Goal: Task Accomplishment & Management: Manage account settings

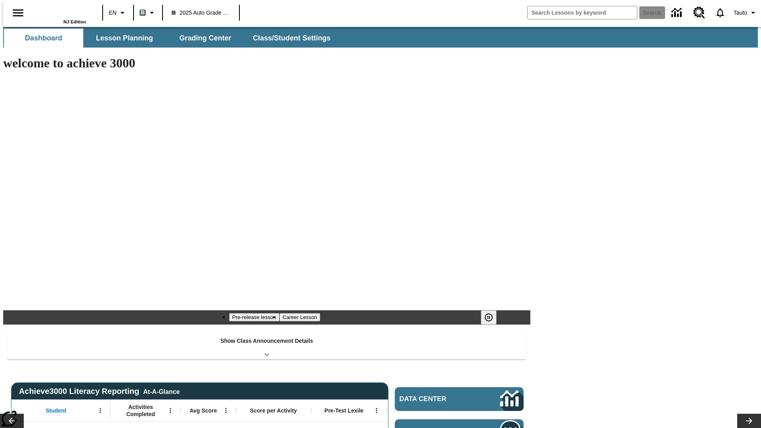
type input "-1"
click at [288, 38] on span "Class/Student Settings" at bounding box center [292, 38] width 78 height 9
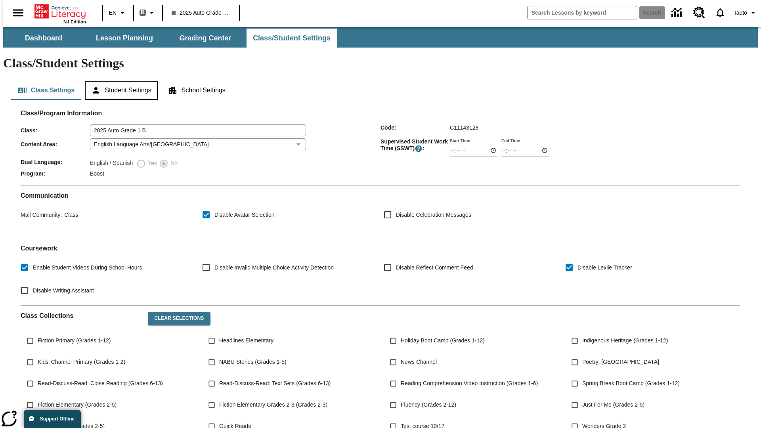
click at [119, 81] on button "Student Settings" at bounding box center [121, 90] width 73 height 19
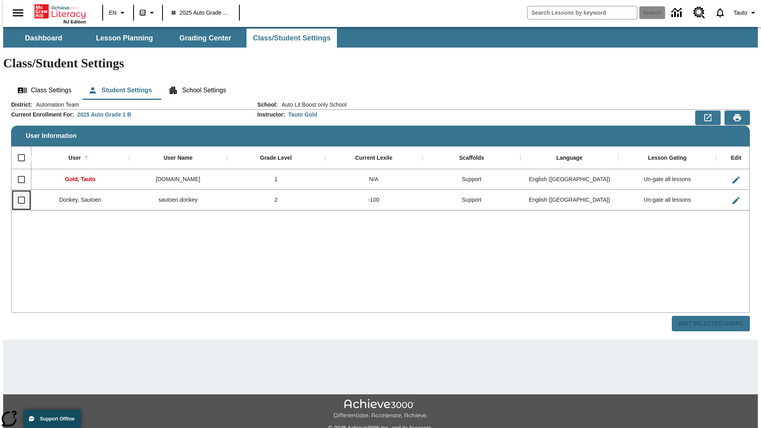
click at [18, 192] on input "Select row" at bounding box center [21, 200] width 17 height 17
checkbox input "true"
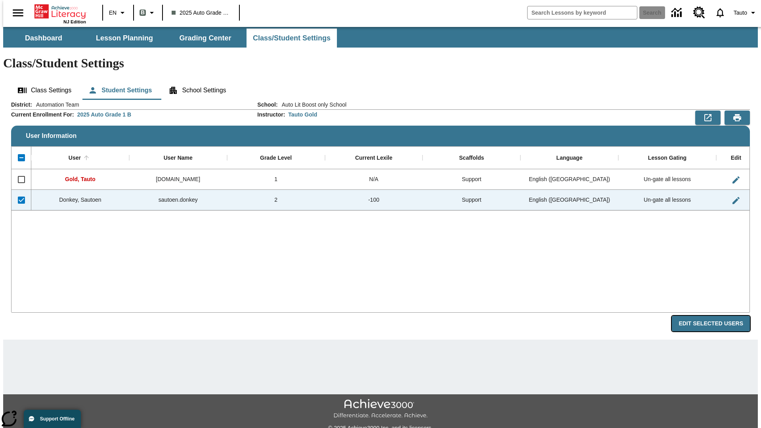
click at [717, 316] on button "Edit Selected Users" at bounding box center [711, 323] width 78 height 15
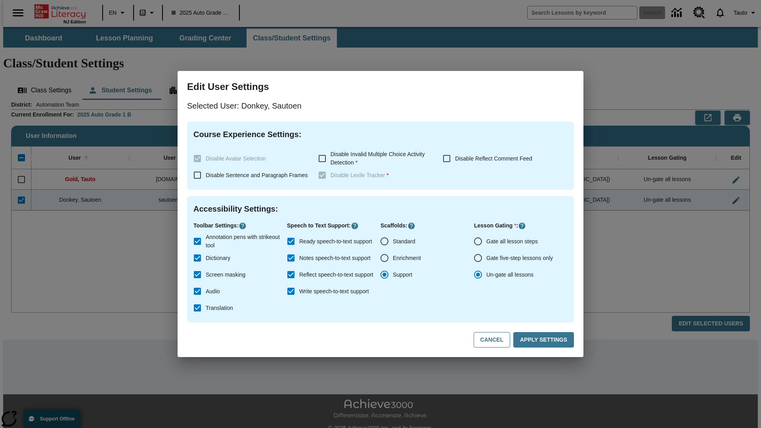
click at [478, 241] on input "Gate all lesson steps" at bounding box center [478, 241] width 17 height 17
click at [545, 340] on button "Apply Settings" at bounding box center [544, 339] width 61 height 15
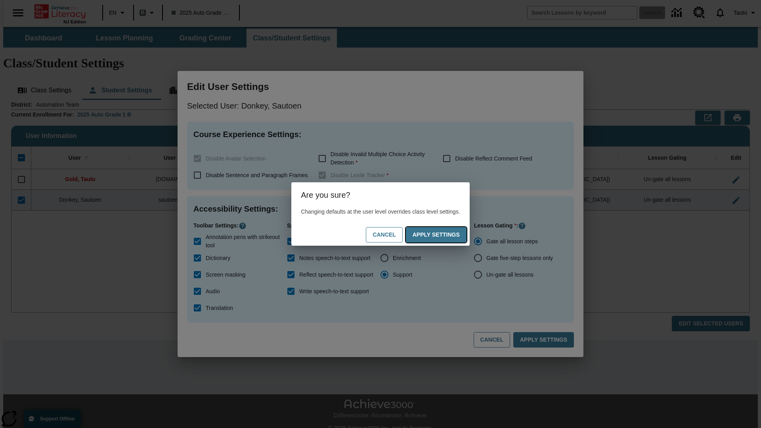
click at [444, 235] on button "Apply Settings" at bounding box center [436, 234] width 61 height 15
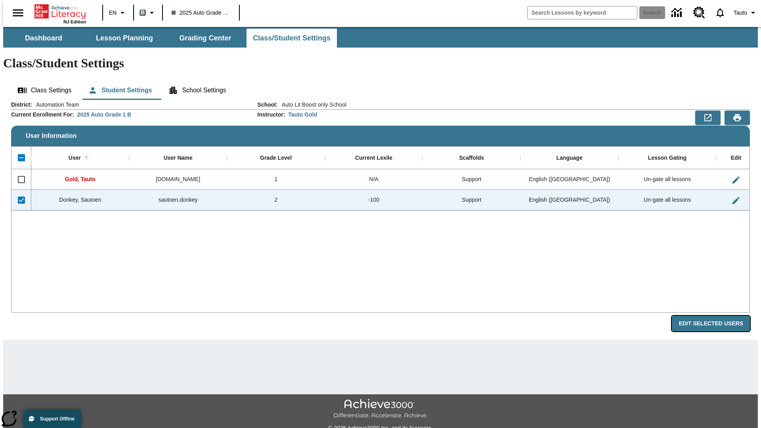
radio input "false"
radio input "true"
checkbox input "false"
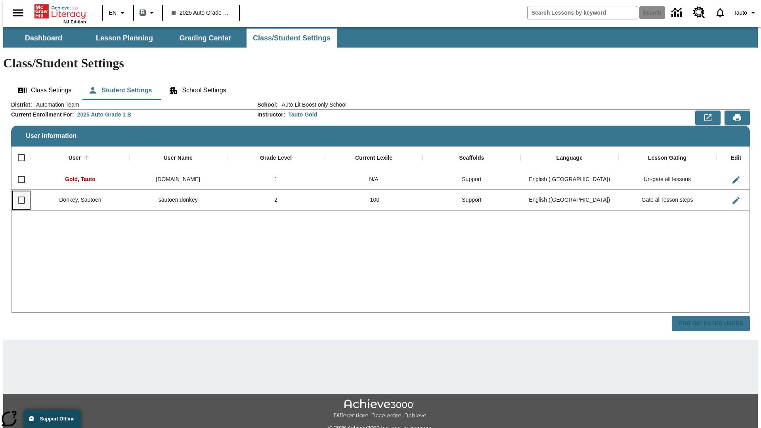
click at [18, 192] on input "Select row" at bounding box center [21, 200] width 17 height 17
checkbox input "true"
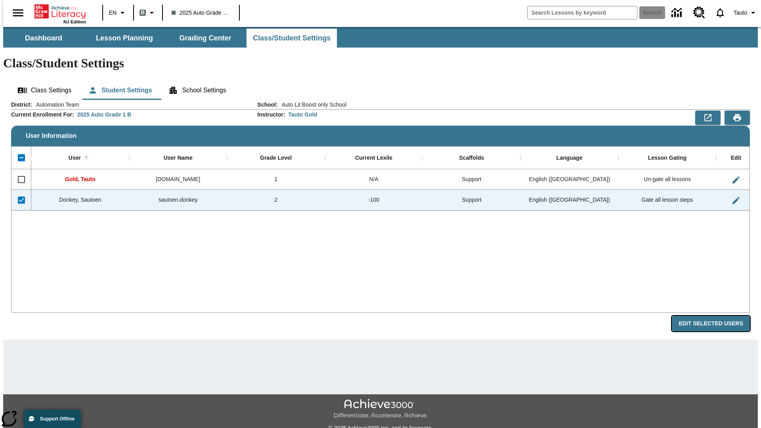
click at [717, 316] on button "Edit Selected Users" at bounding box center [711, 323] width 78 height 15
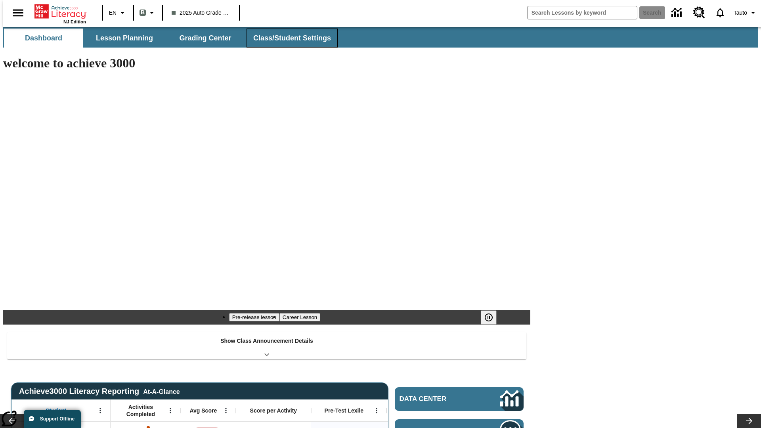
click at [288, 38] on span "Class/Student Settings" at bounding box center [292, 38] width 78 height 9
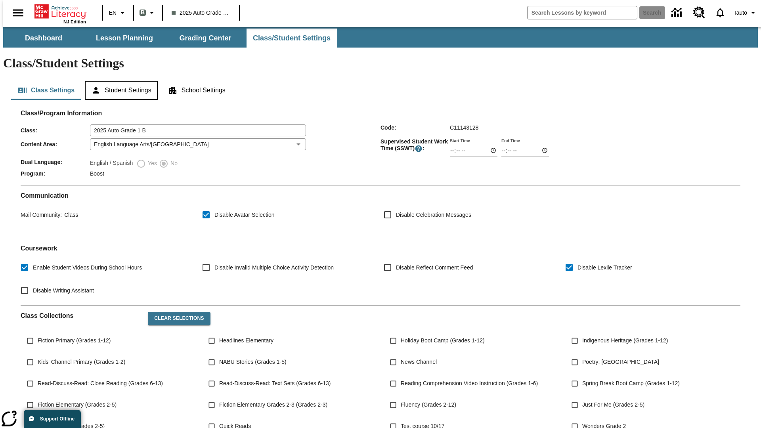
click at [119, 81] on button "Student Settings" at bounding box center [121, 90] width 73 height 19
